Goal: Information Seeking & Learning: Learn about a topic

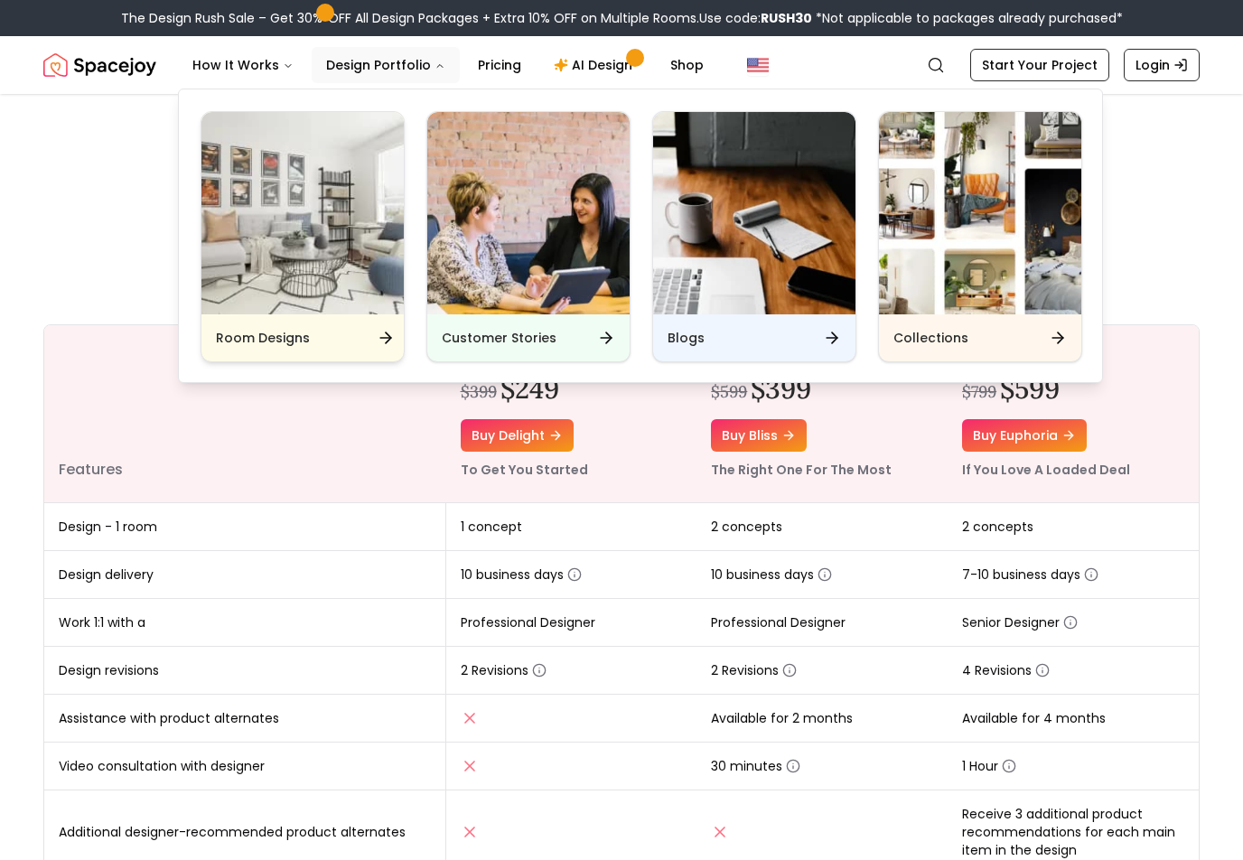
click at [325, 229] on img "Main" at bounding box center [302, 213] width 202 height 202
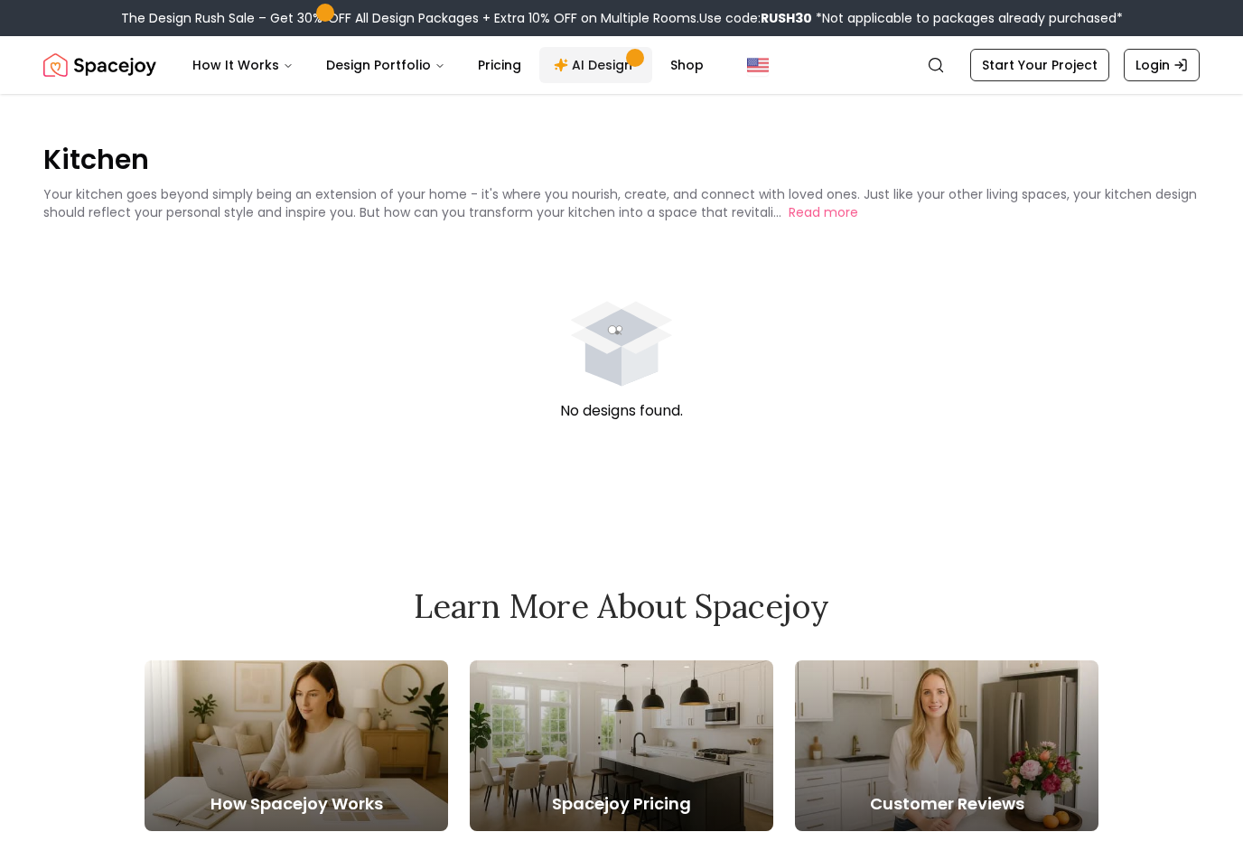
click at [590, 64] on link "AI Design" at bounding box center [595, 65] width 113 height 36
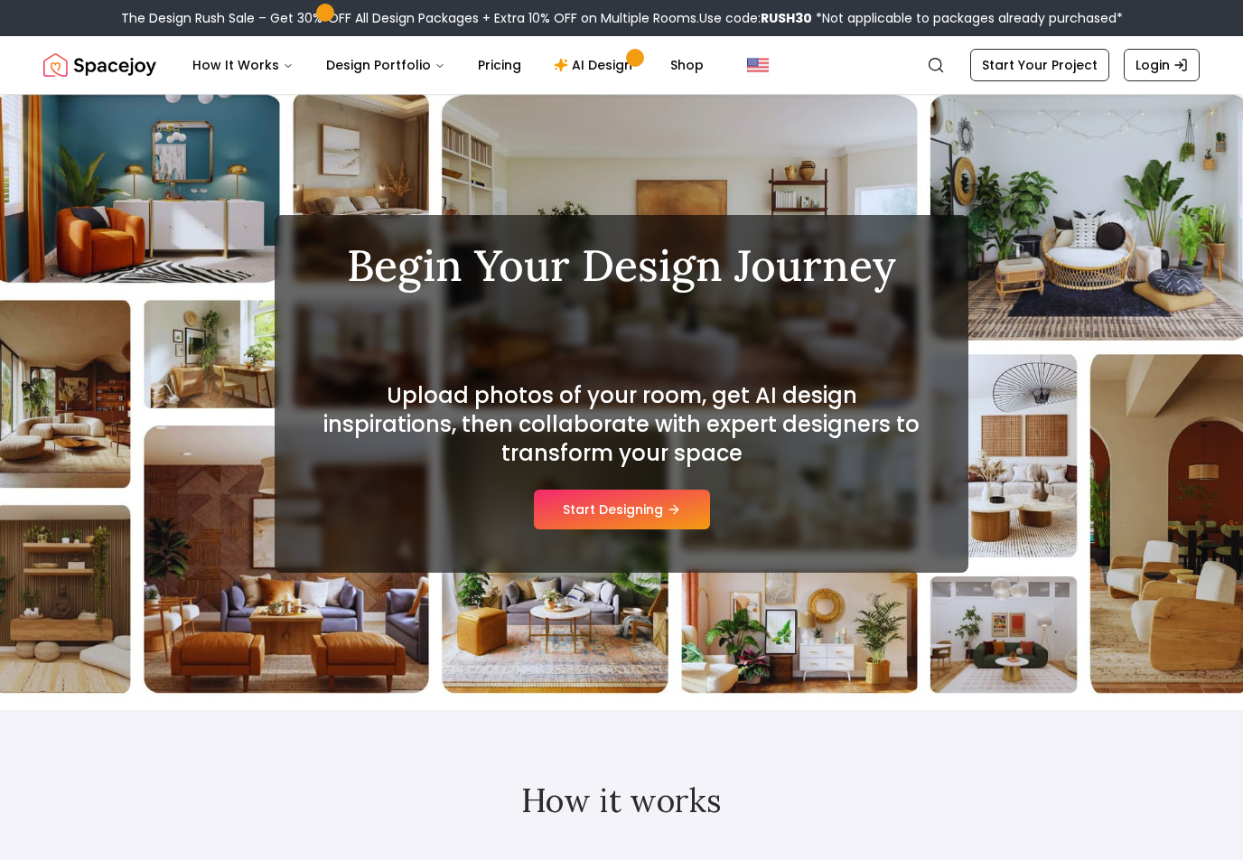
scroll to position [16, 0]
